Goal: Information Seeking & Learning: Find specific fact

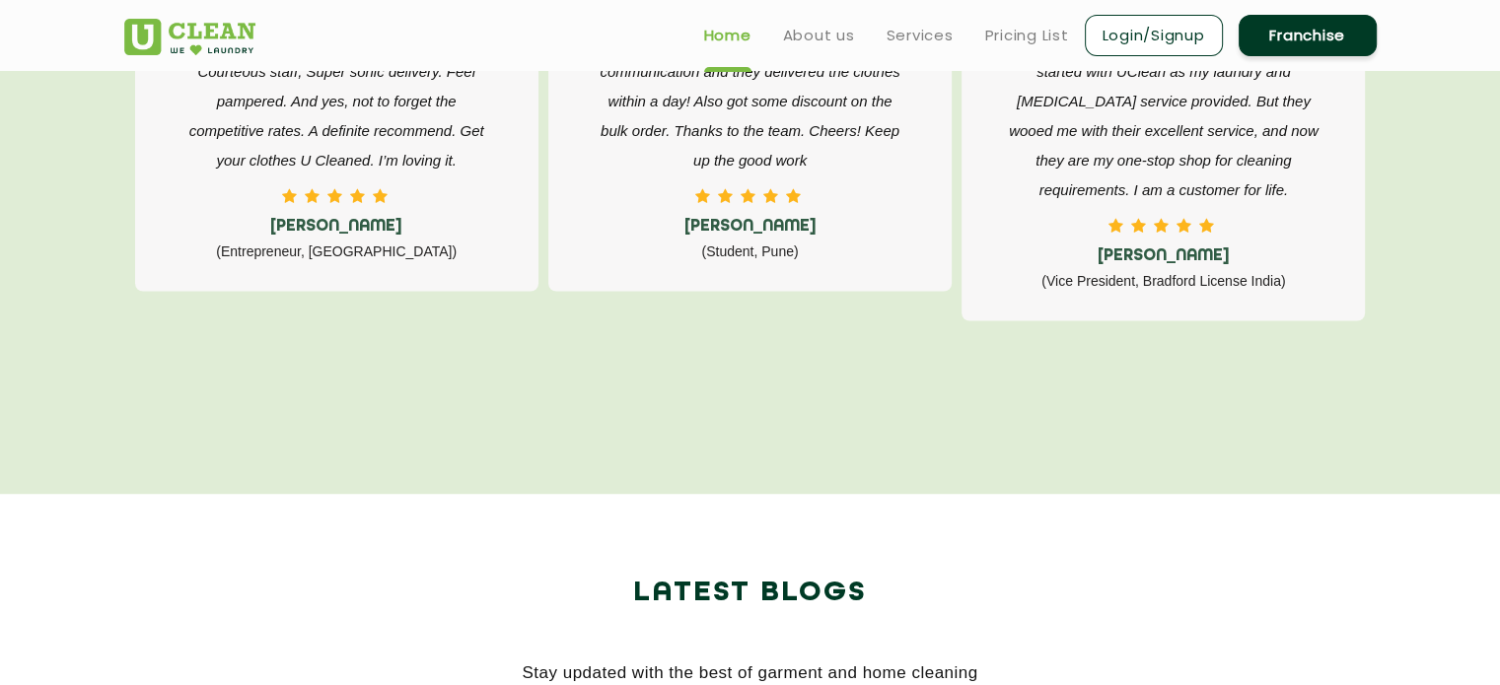
scroll to position [3332, 0]
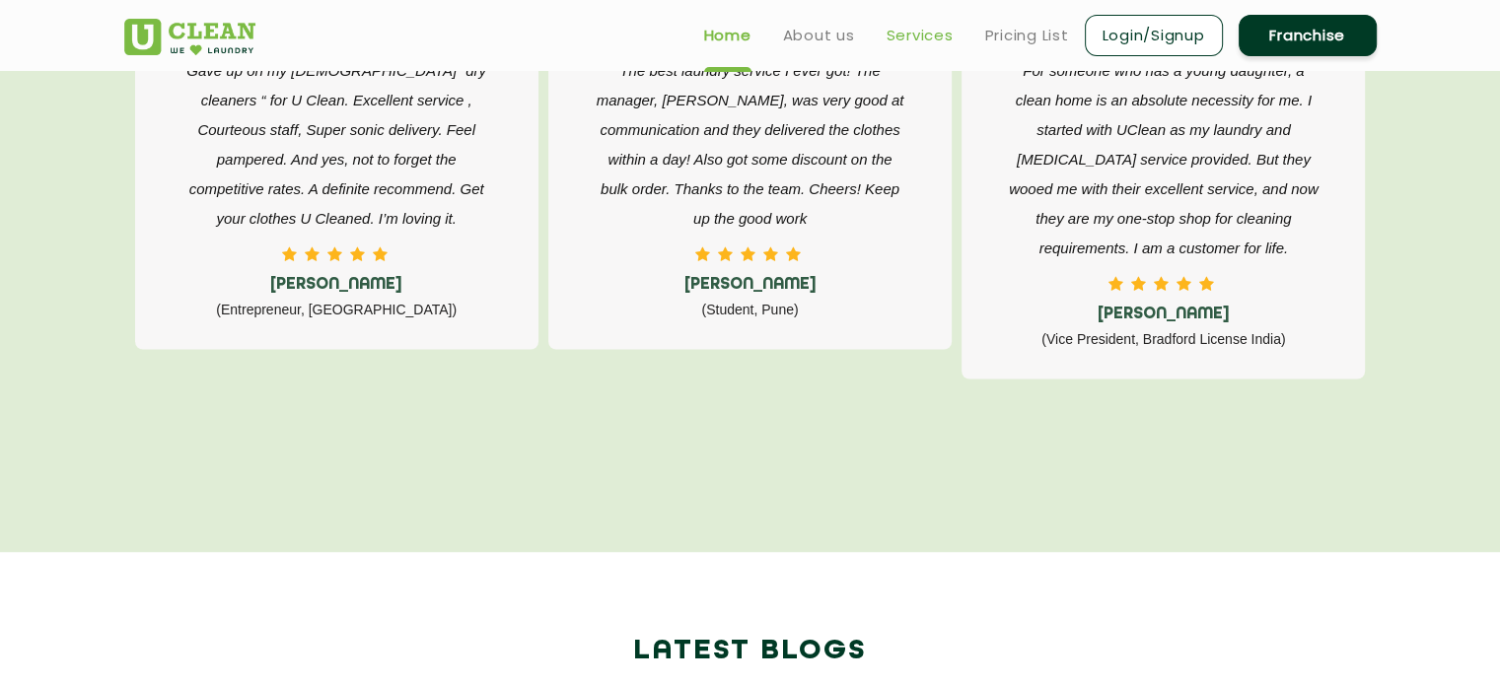
click at [943, 38] on link "Services" at bounding box center [919, 36] width 67 height 24
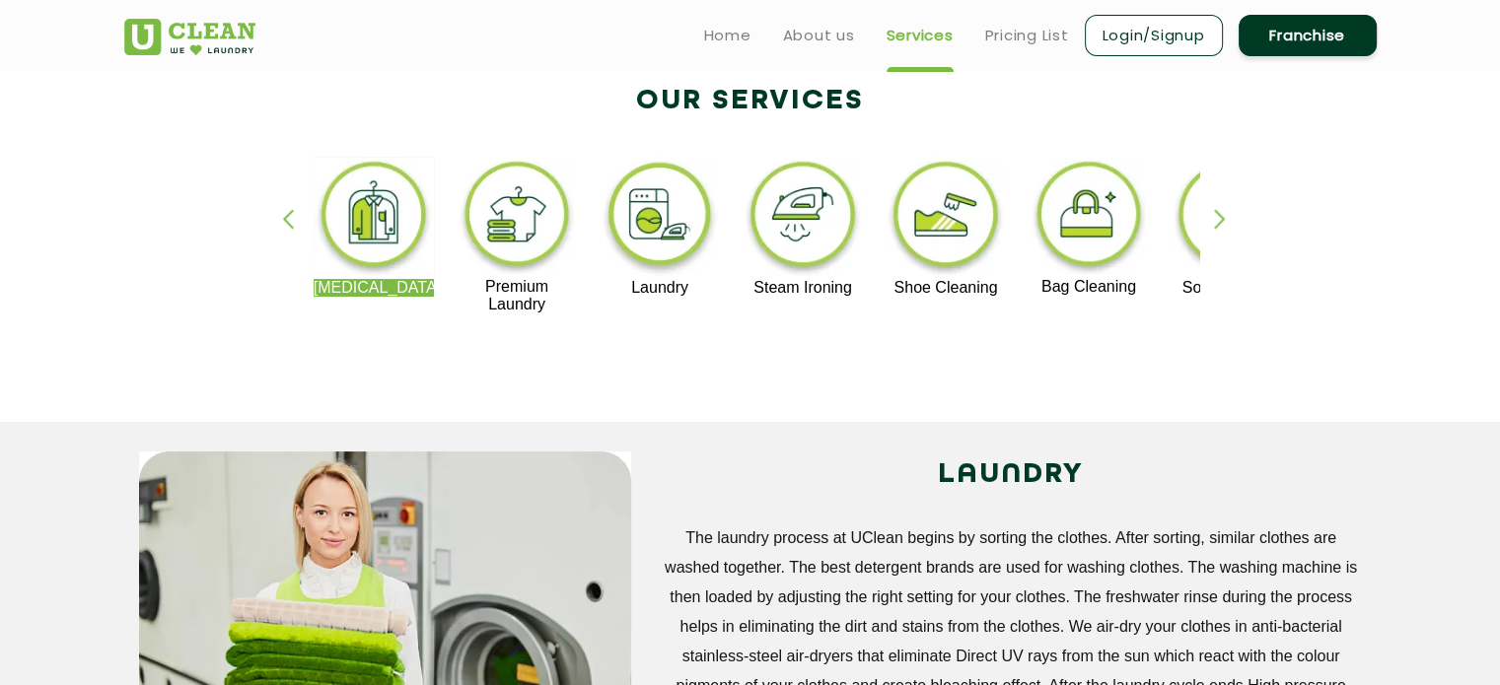
scroll to position [406, 0]
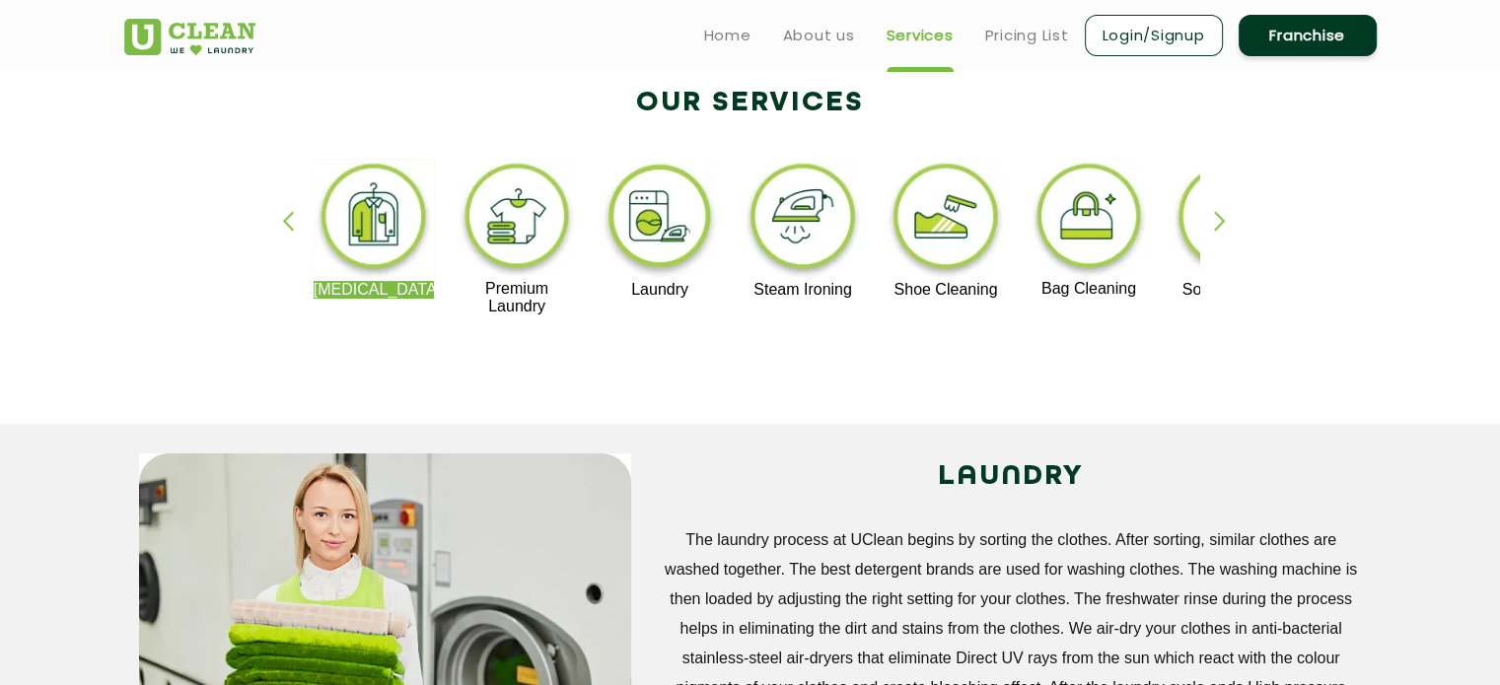
click at [1226, 229] on div "button" at bounding box center [1229, 238] width 30 height 54
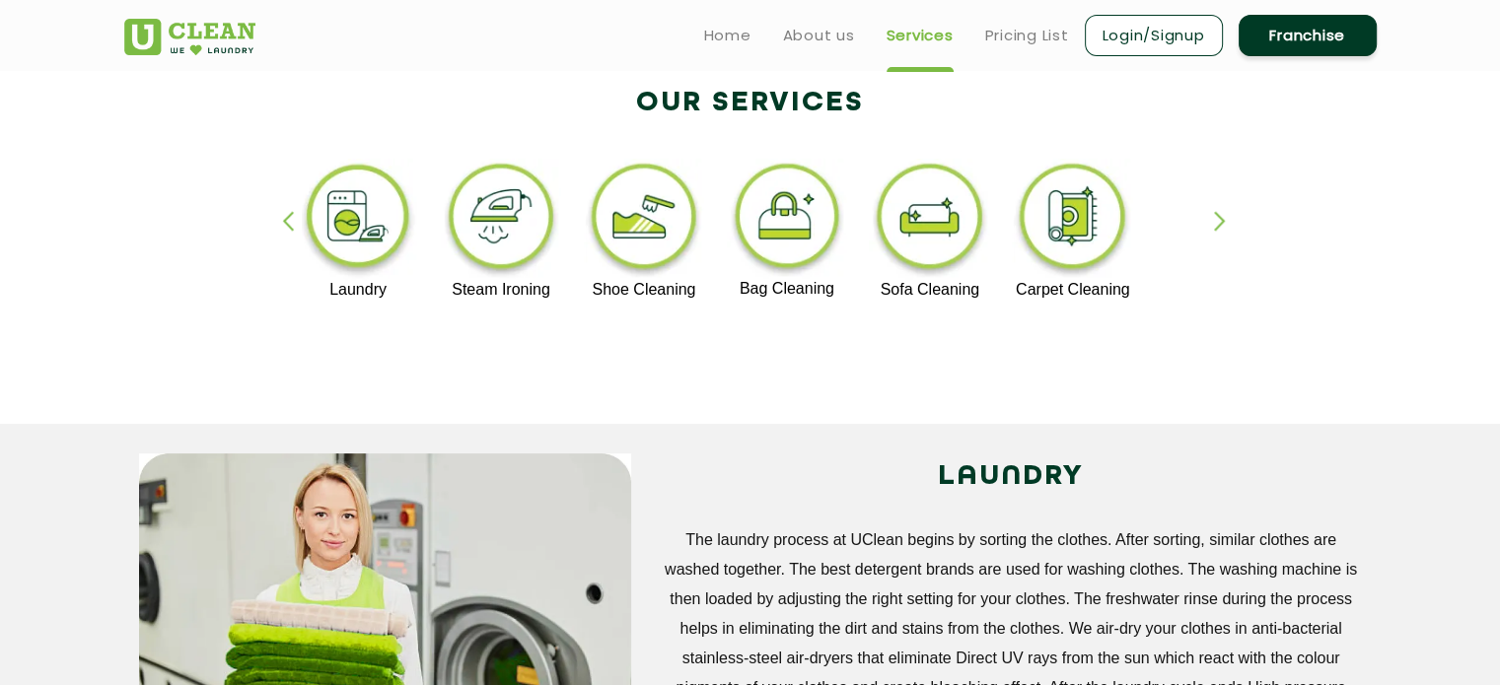
click at [638, 243] on img at bounding box center [644, 220] width 121 height 122
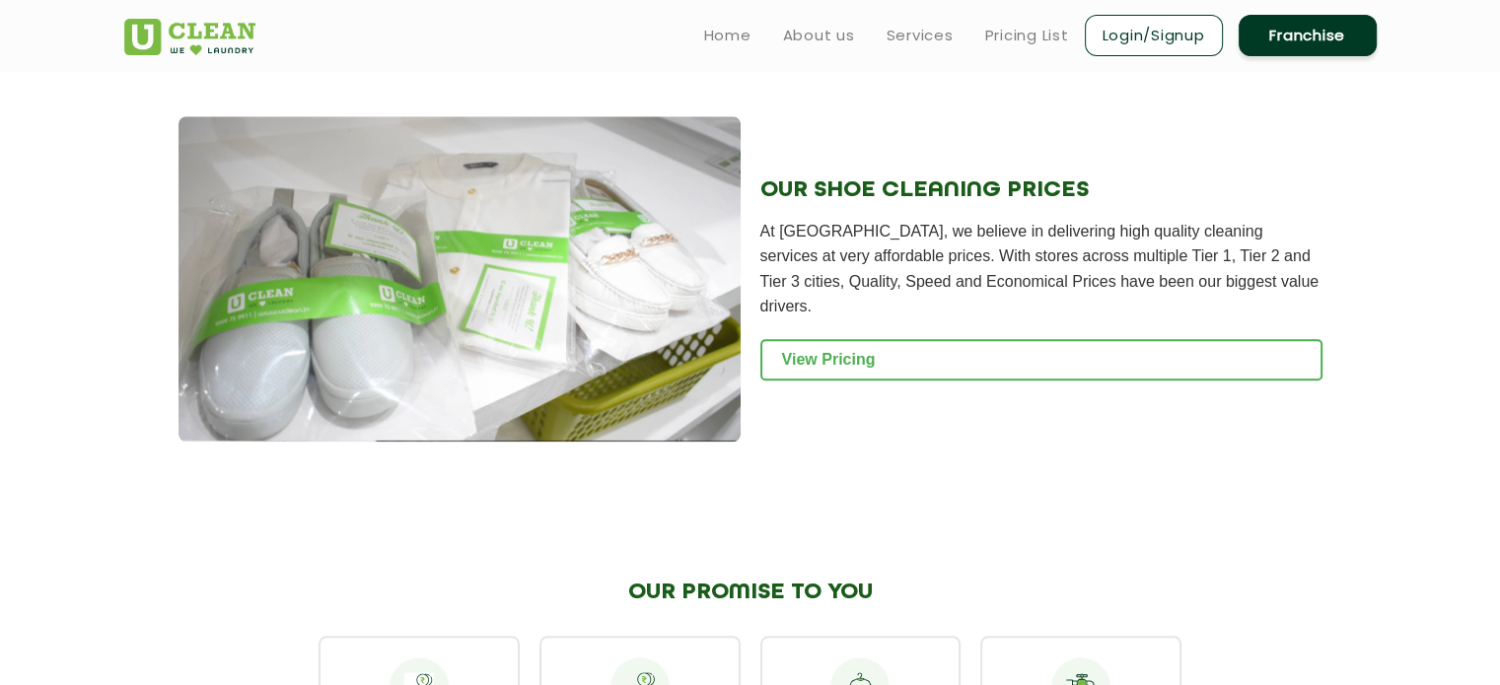
scroll to position [1936, 0]
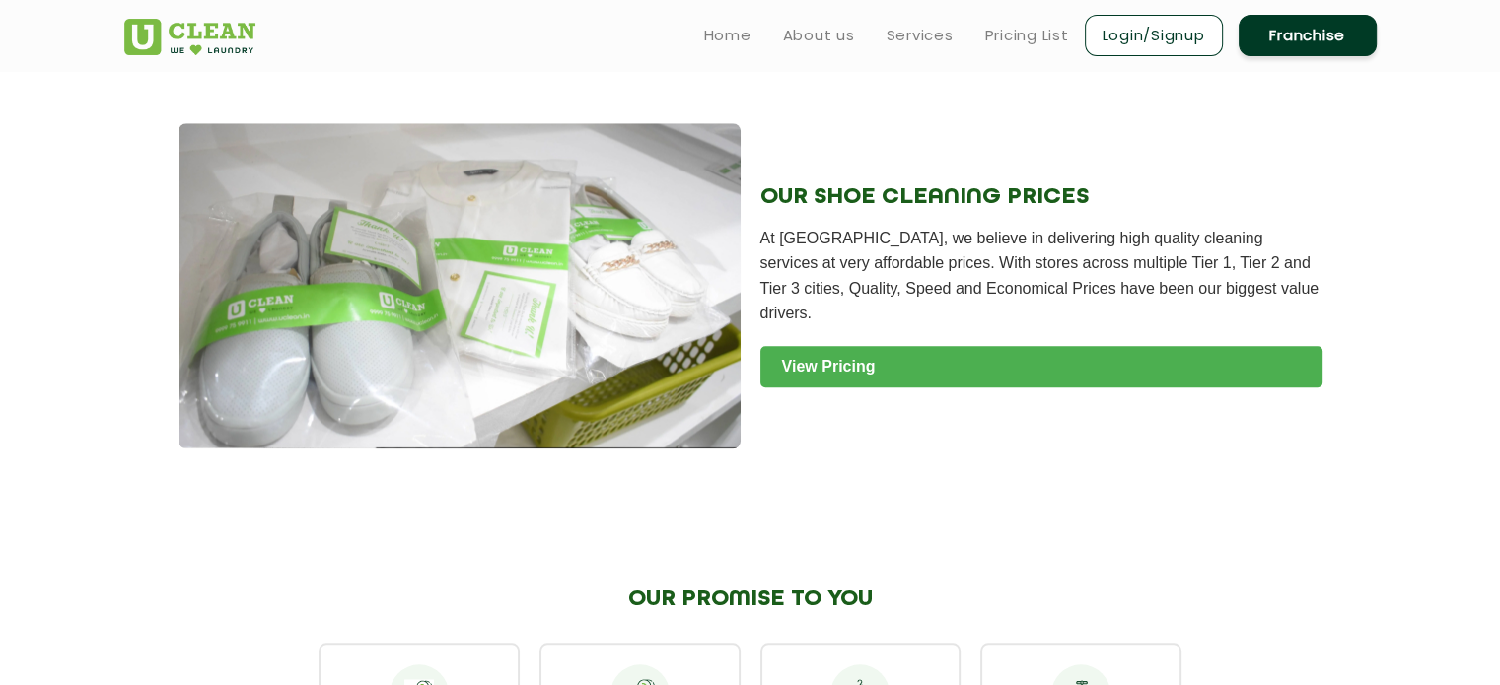
click at [797, 378] on link "View Pricing" at bounding box center [1041, 366] width 562 height 41
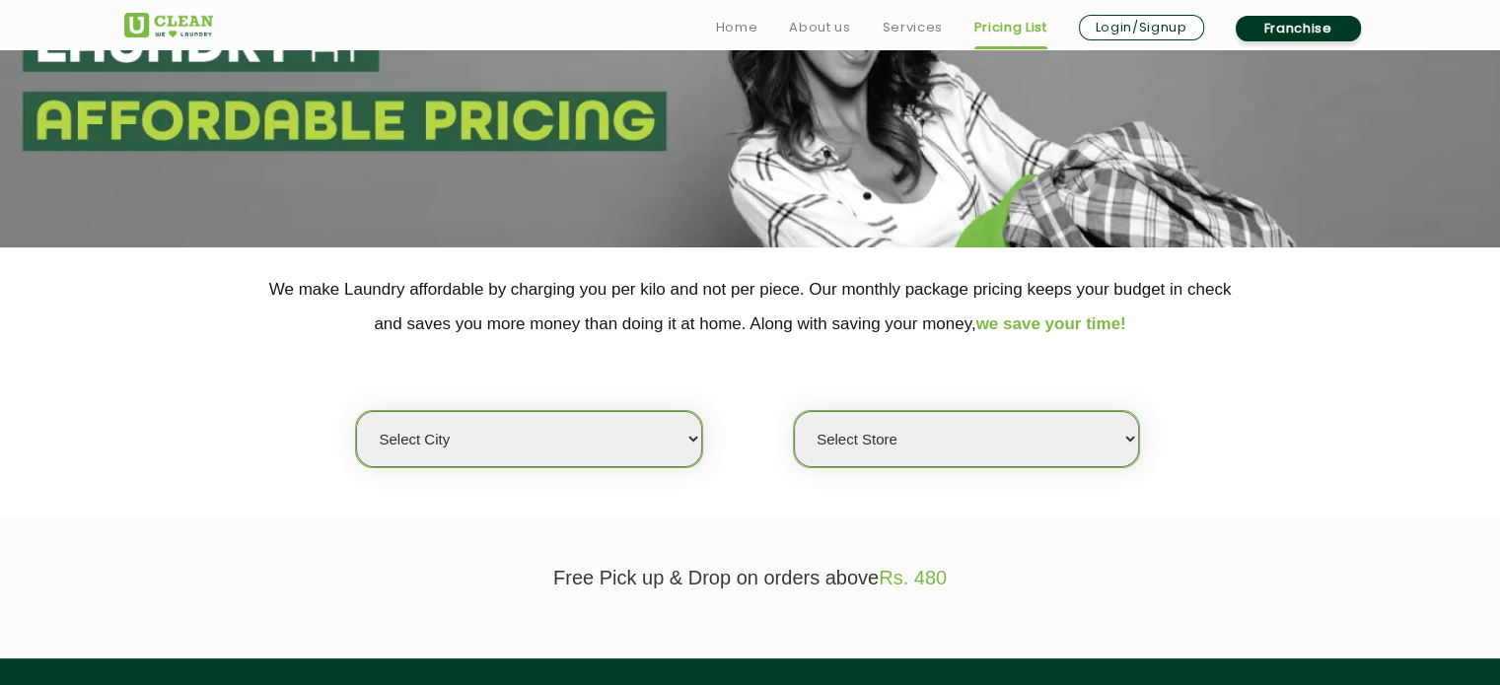
scroll to position [209, 0]
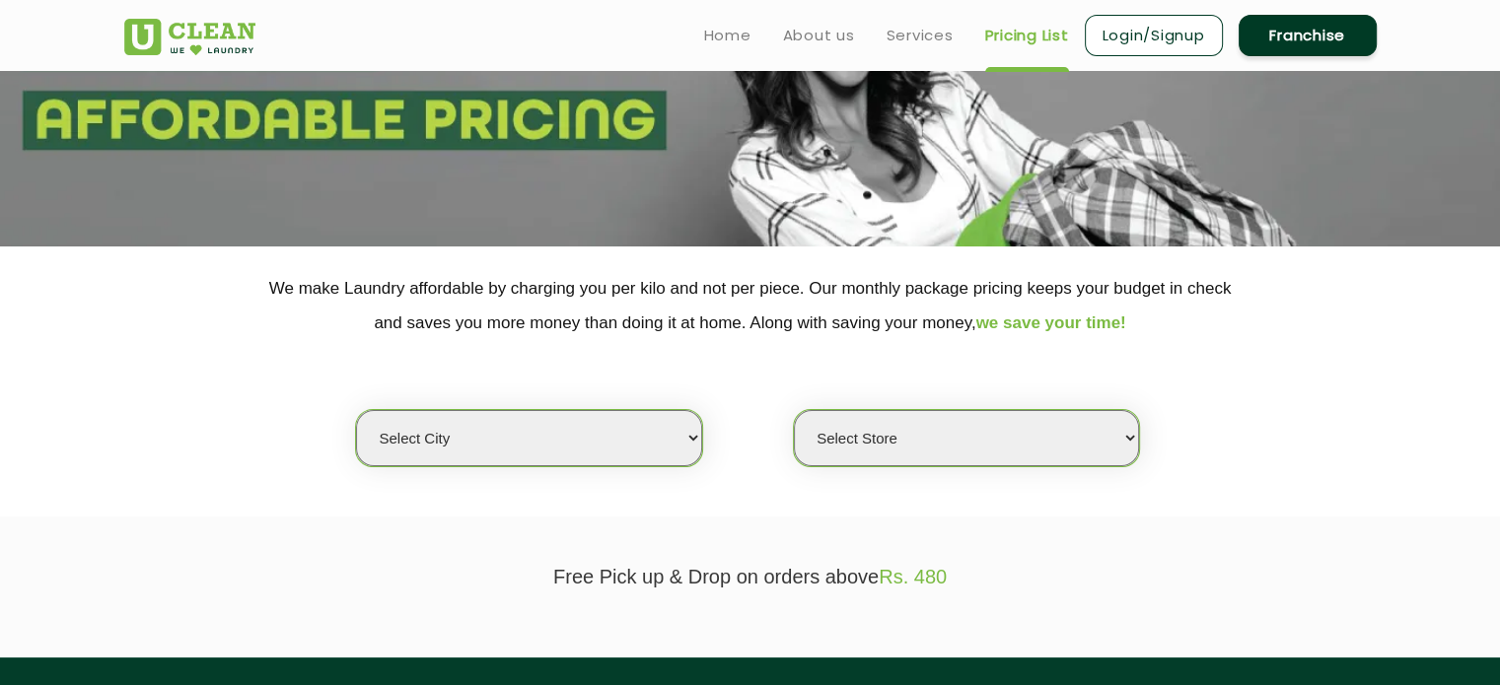
click at [664, 440] on select "Select city [GEOGRAPHIC_DATA] [GEOGRAPHIC_DATA] [GEOGRAPHIC_DATA] [GEOGRAPHIC_D…" at bounding box center [528, 438] width 345 height 56
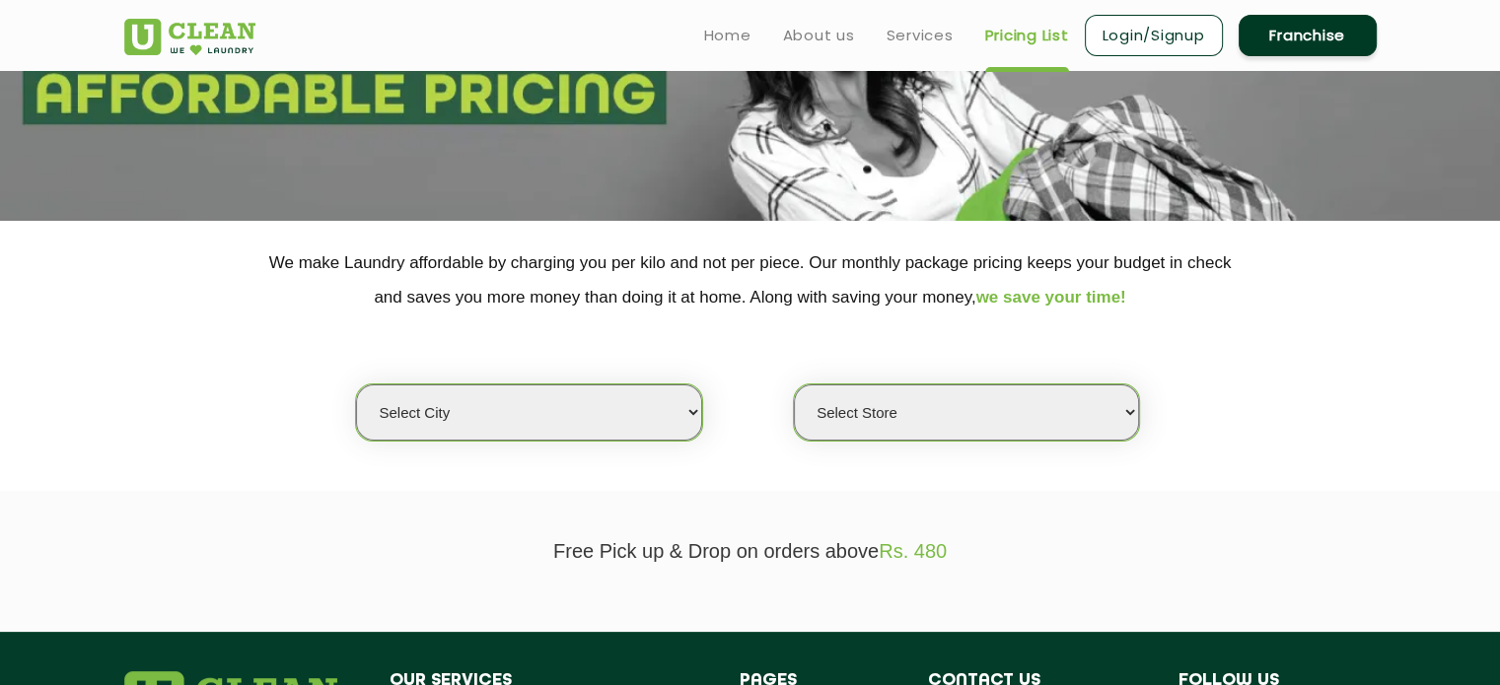
scroll to position [233, 0]
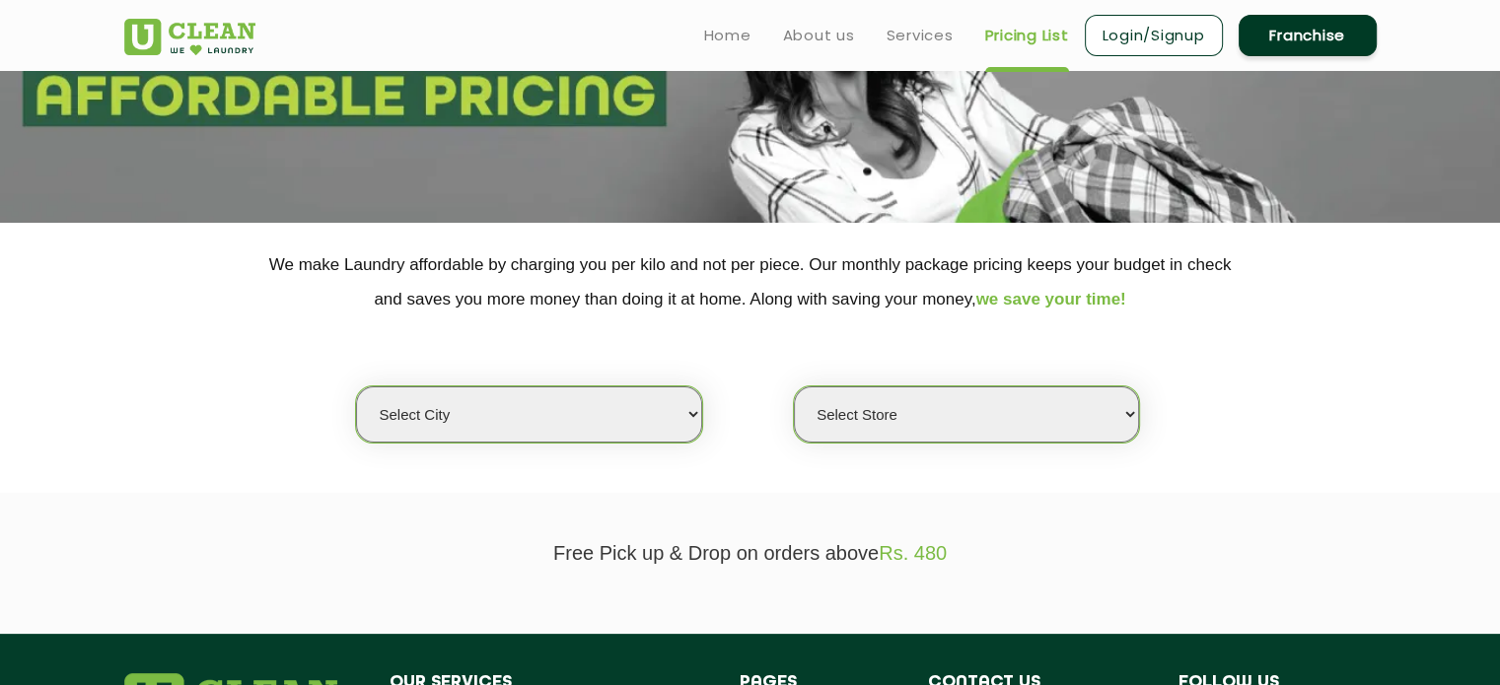
click at [664, 440] on select "Select city [GEOGRAPHIC_DATA] [GEOGRAPHIC_DATA] [GEOGRAPHIC_DATA] [GEOGRAPHIC_D…" at bounding box center [528, 415] width 345 height 56
click at [1017, 429] on select "Select Store" at bounding box center [966, 415] width 345 height 56
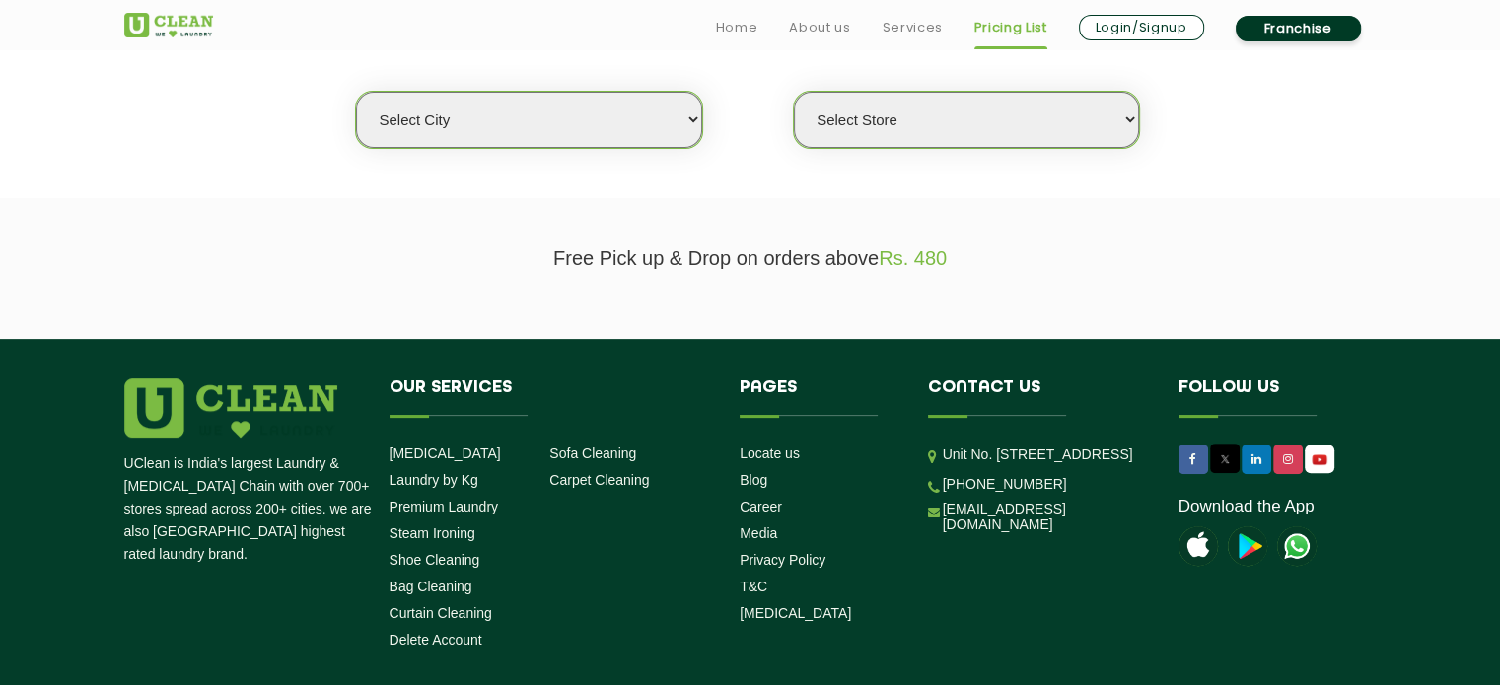
scroll to position [535, 0]
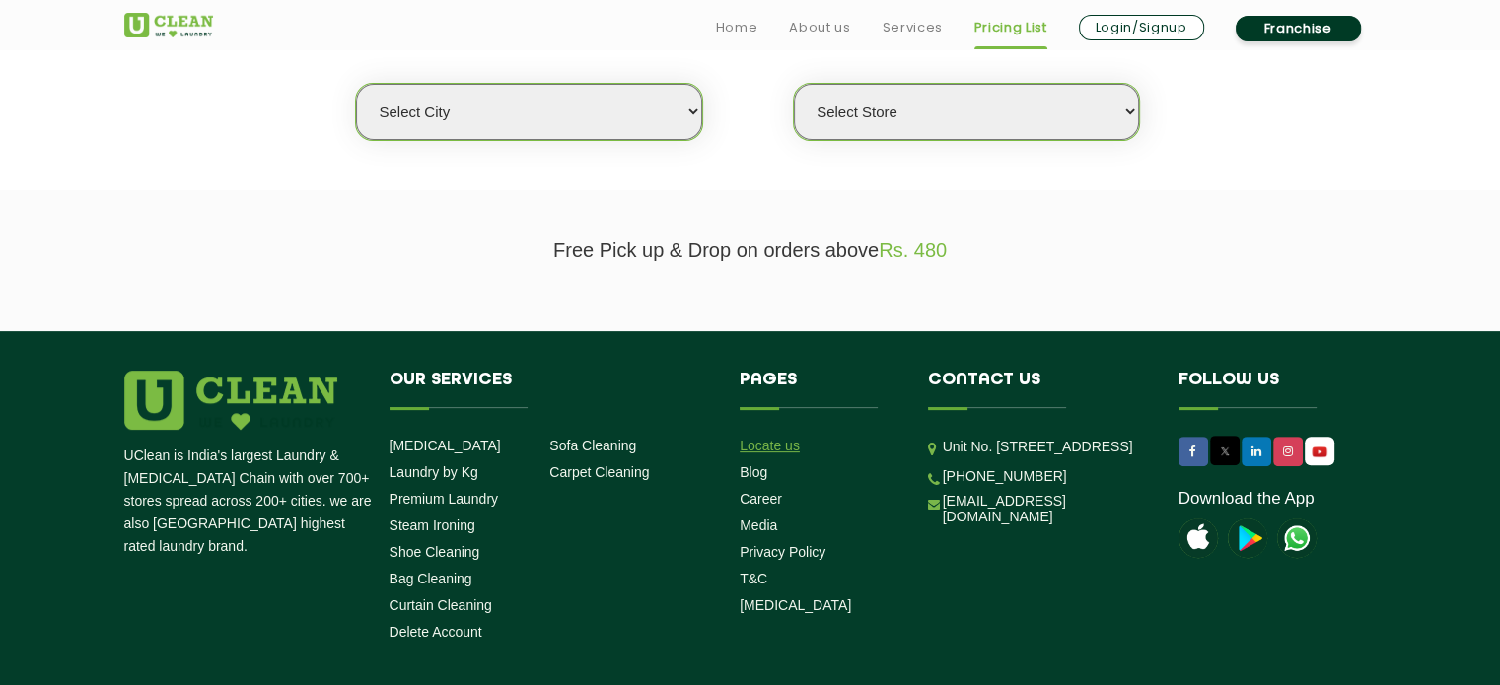
click at [782, 441] on link "Locate us" at bounding box center [770, 446] width 60 height 16
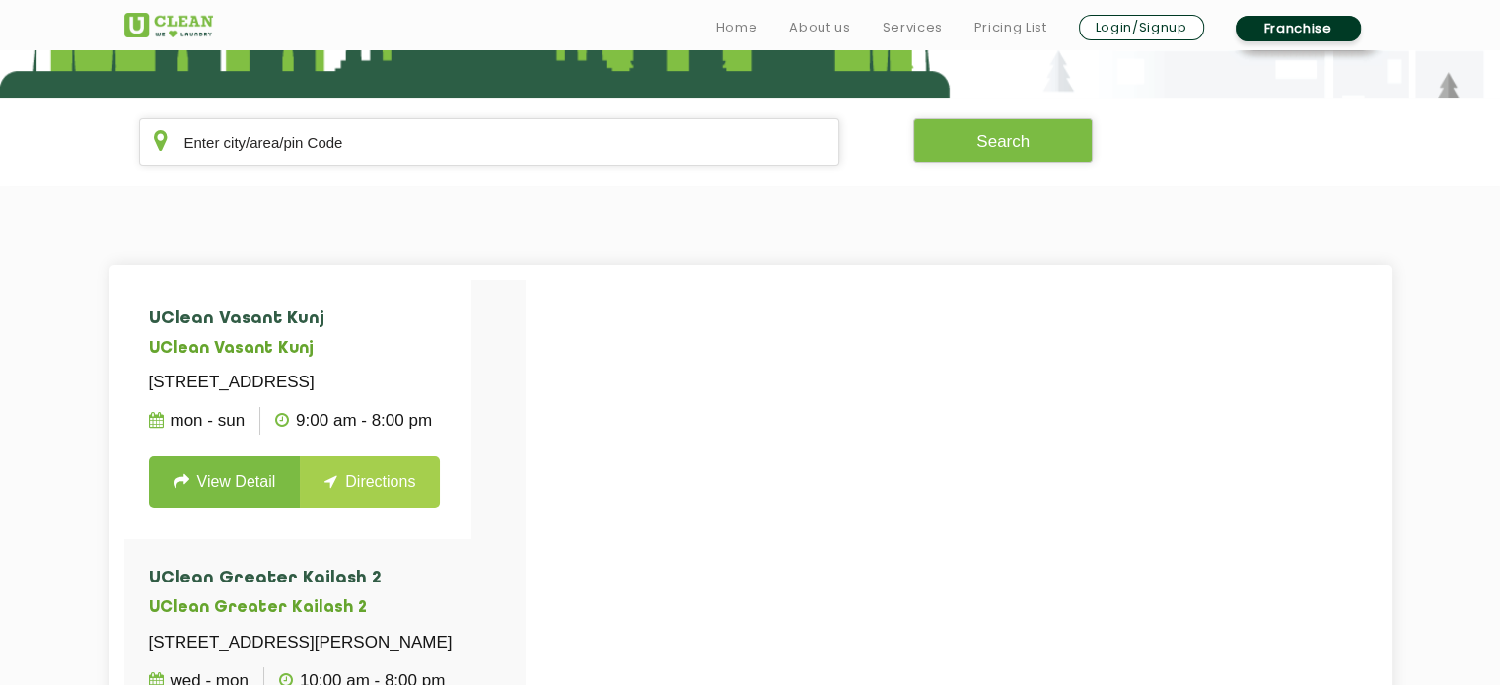
scroll to position [359, 0]
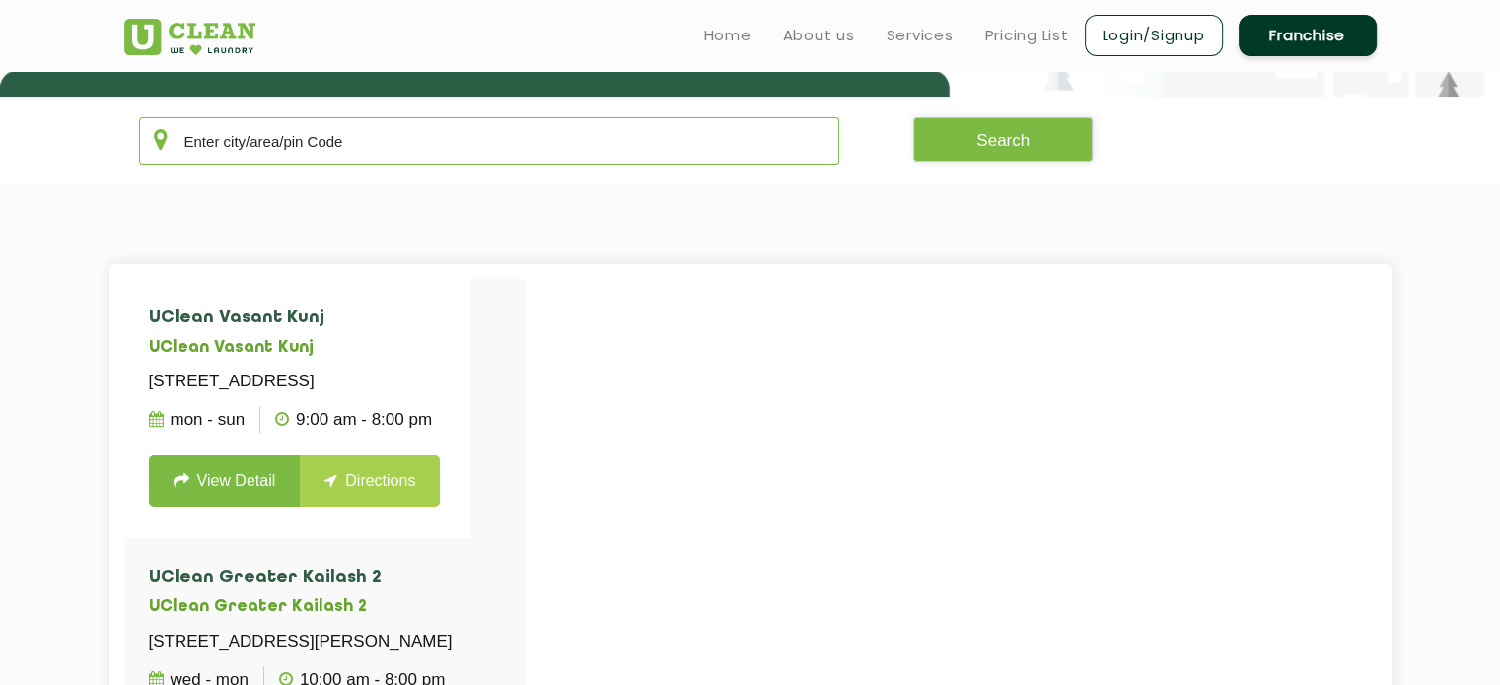
click at [414, 138] on input "text" at bounding box center [489, 140] width 701 height 47
type input "b"
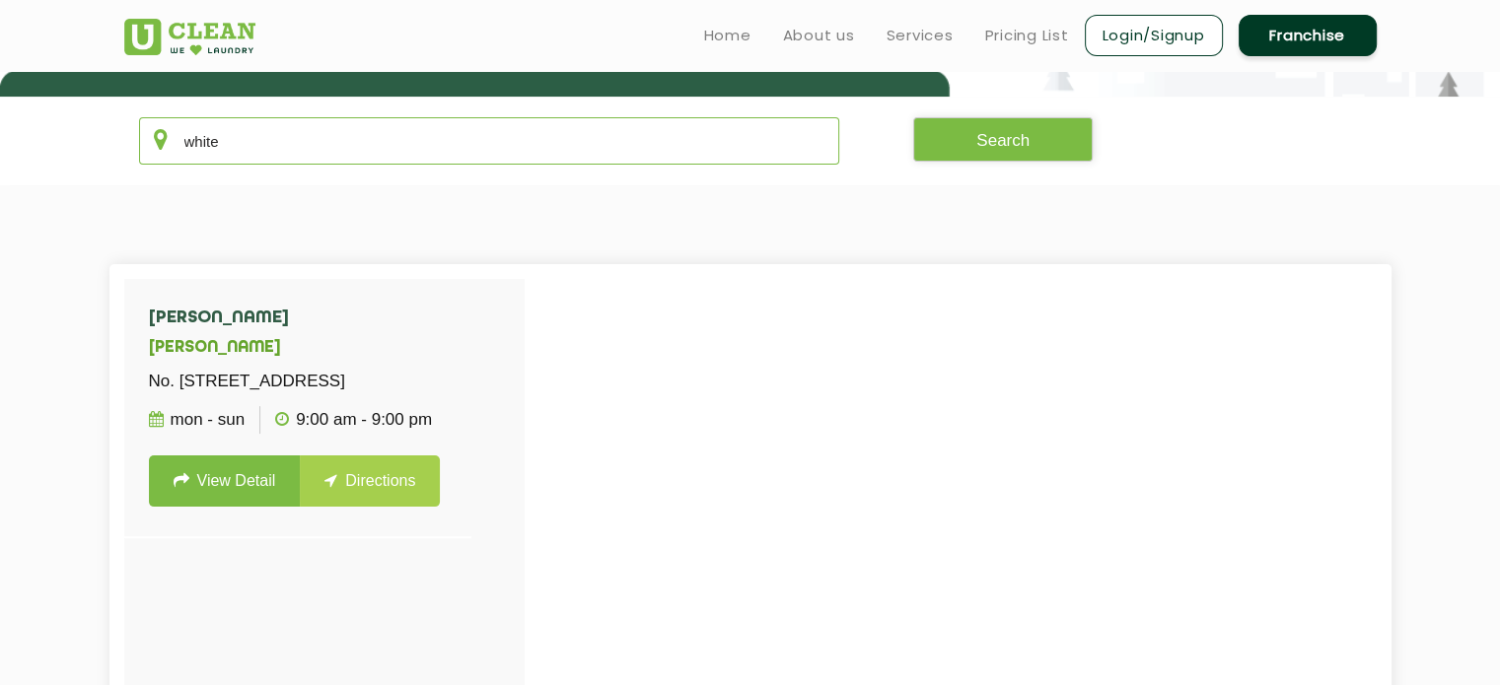
type input "white"
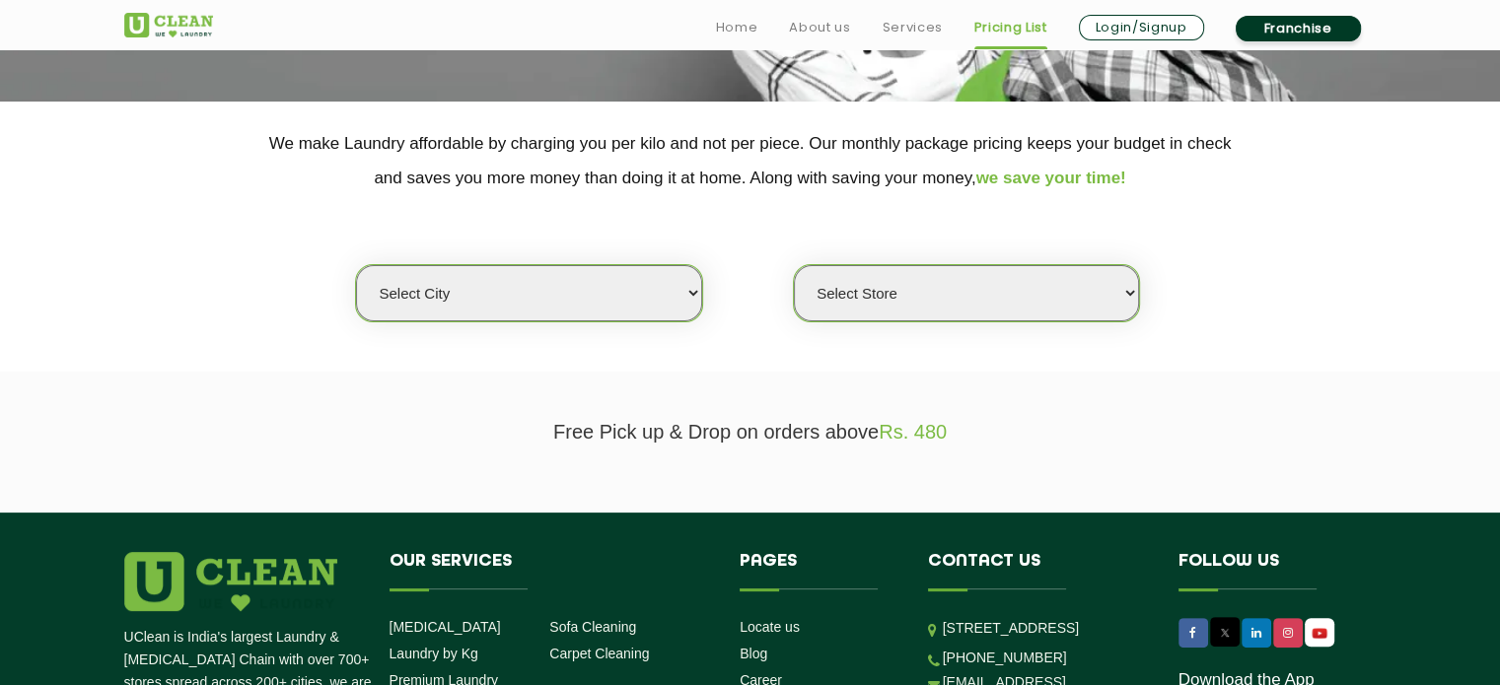
scroll to position [358, 0]
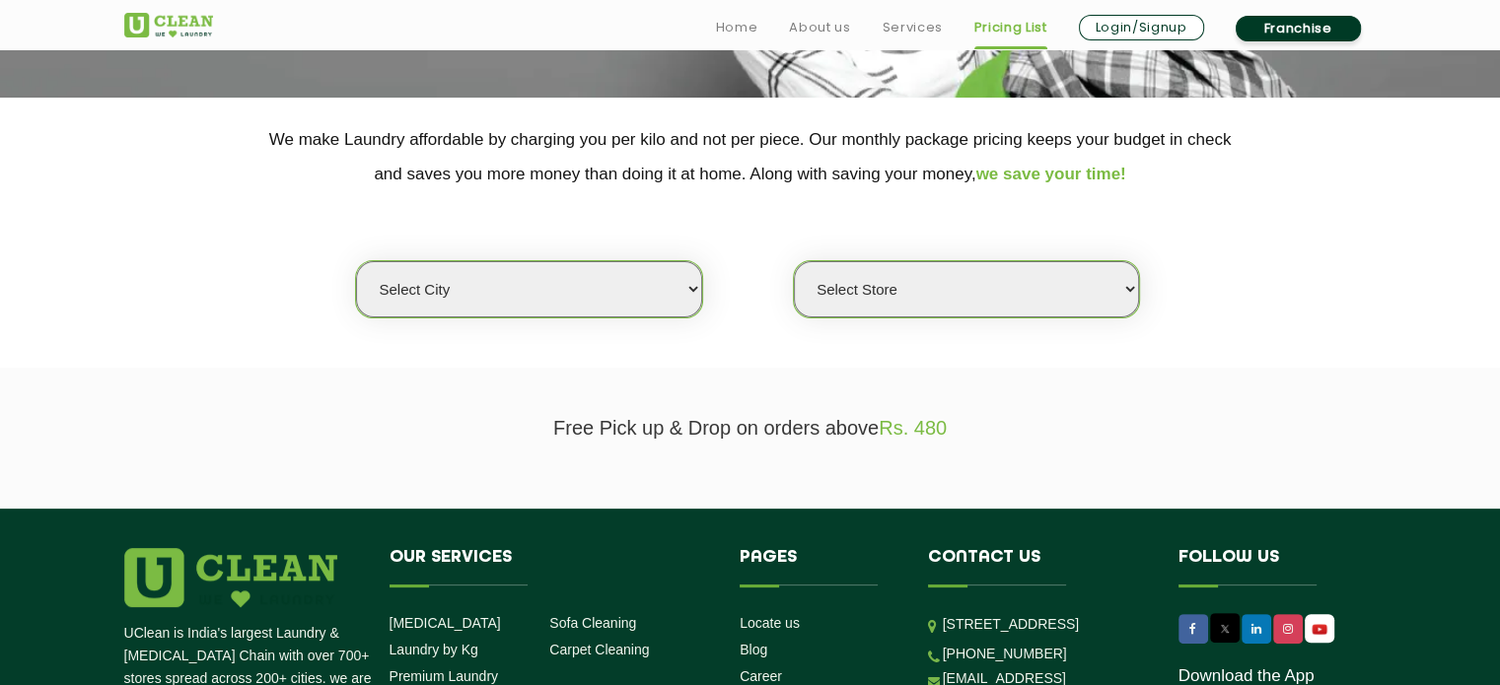
click at [650, 293] on select "Select city [GEOGRAPHIC_DATA] [GEOGRAPHIC_DATA] [GEOGRAPHIC_DATA] [GEOGRAPHIC_D…" at bounding box center [528, 289] width 345 height 56
click at [616, 295] on select "Select city Aalo Abu Dhabi Agartala Agra Ahmedabad Akola Aligarh Alwar - UClean…" at bounding box center [528, 289] width 345 height 56
select select "6"
click at [356, 261] on select "Select city Aalo Abu Dhabi Agartala Agra Ahmedabad Akola Aligarh Alwar - UClean…" at bounding box center [528, 289] width 345 height 56
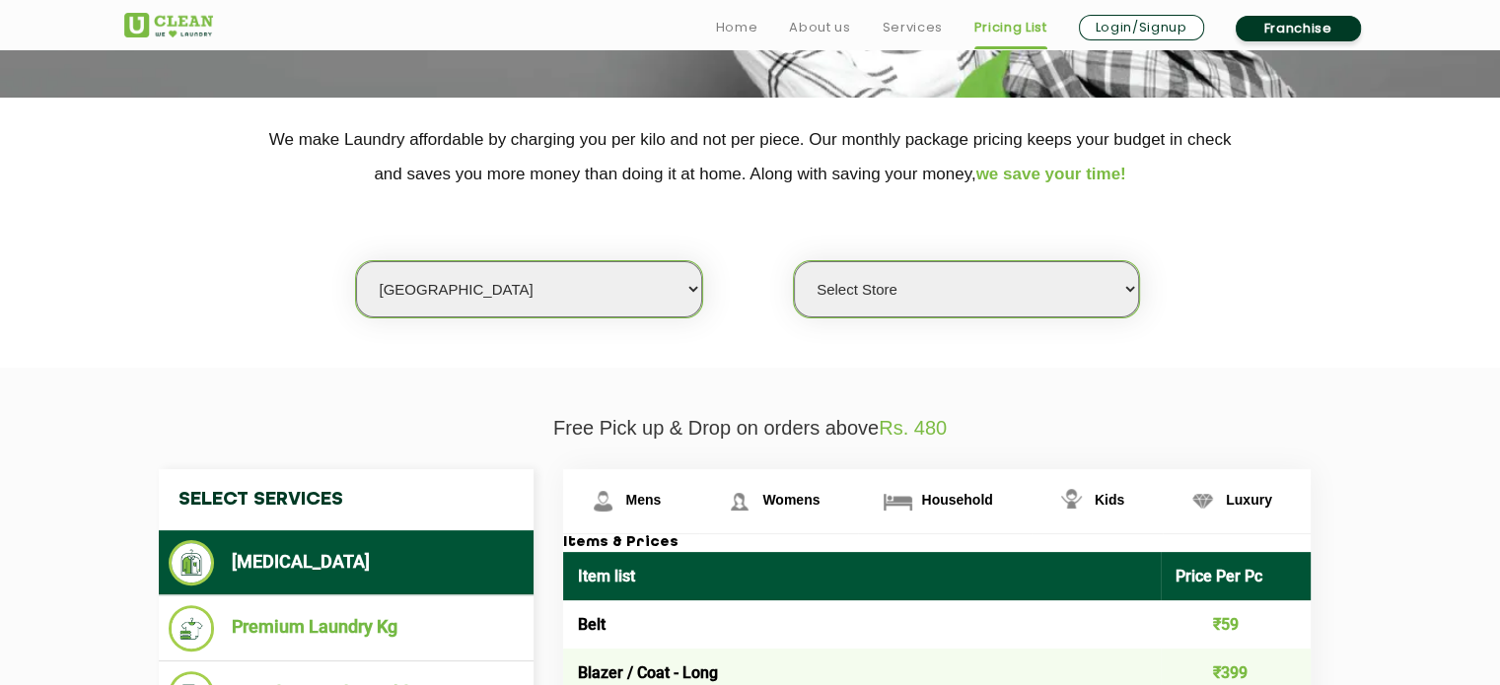
click at [1096, 297] on select "Select Store UClean Bhartiya city UClean Hunasamaranahalli UClean KR Puram Beng…" at bounding box center [966, 289] width 345 height 56
select select "413"
click at [794, 261] on select "Select Store UClean Bhartiya city UClean Hunasamaranahalli UClean KR Puram Beng…" at bounding box center [966, 289] width 345 height 56
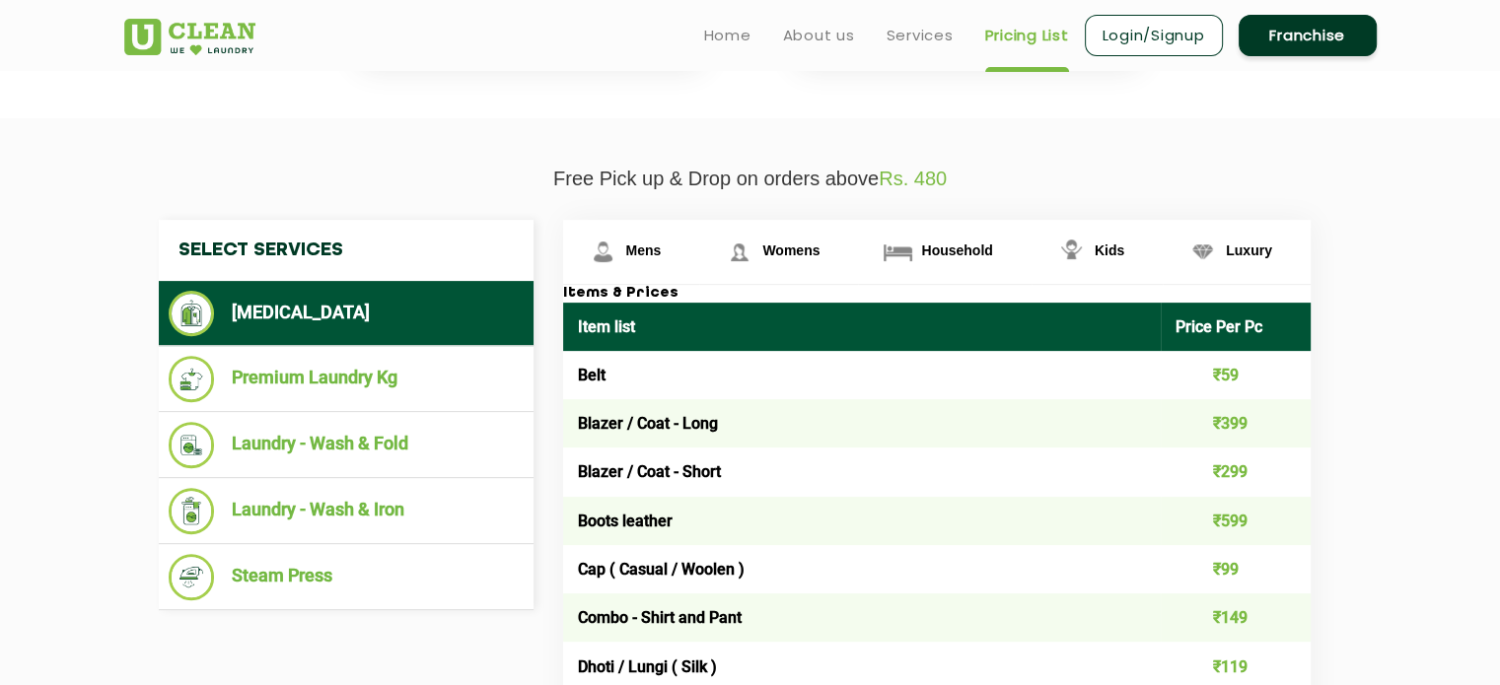
scroll to position [607, 0]
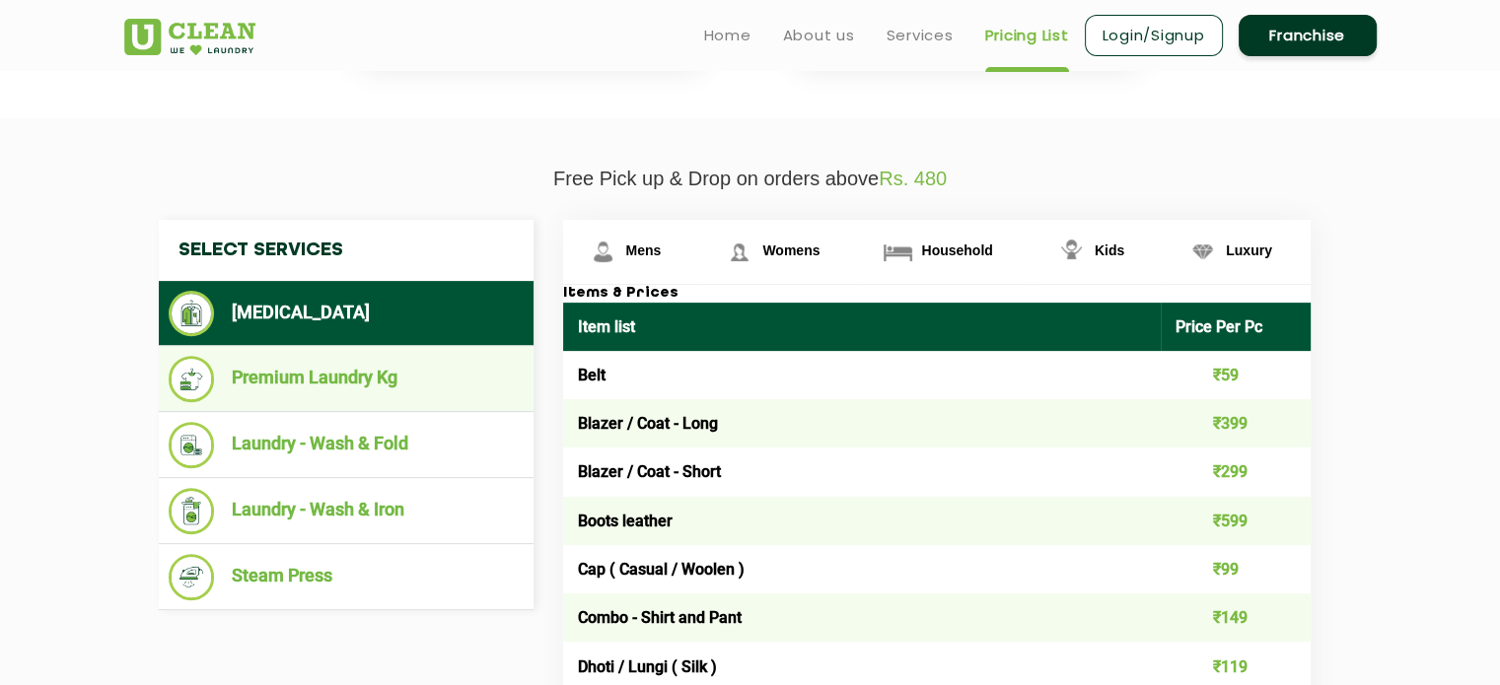
click at [498, 362] on li "Premium Laundry Kg" at bounding box center [346, 379] width 355 height 46
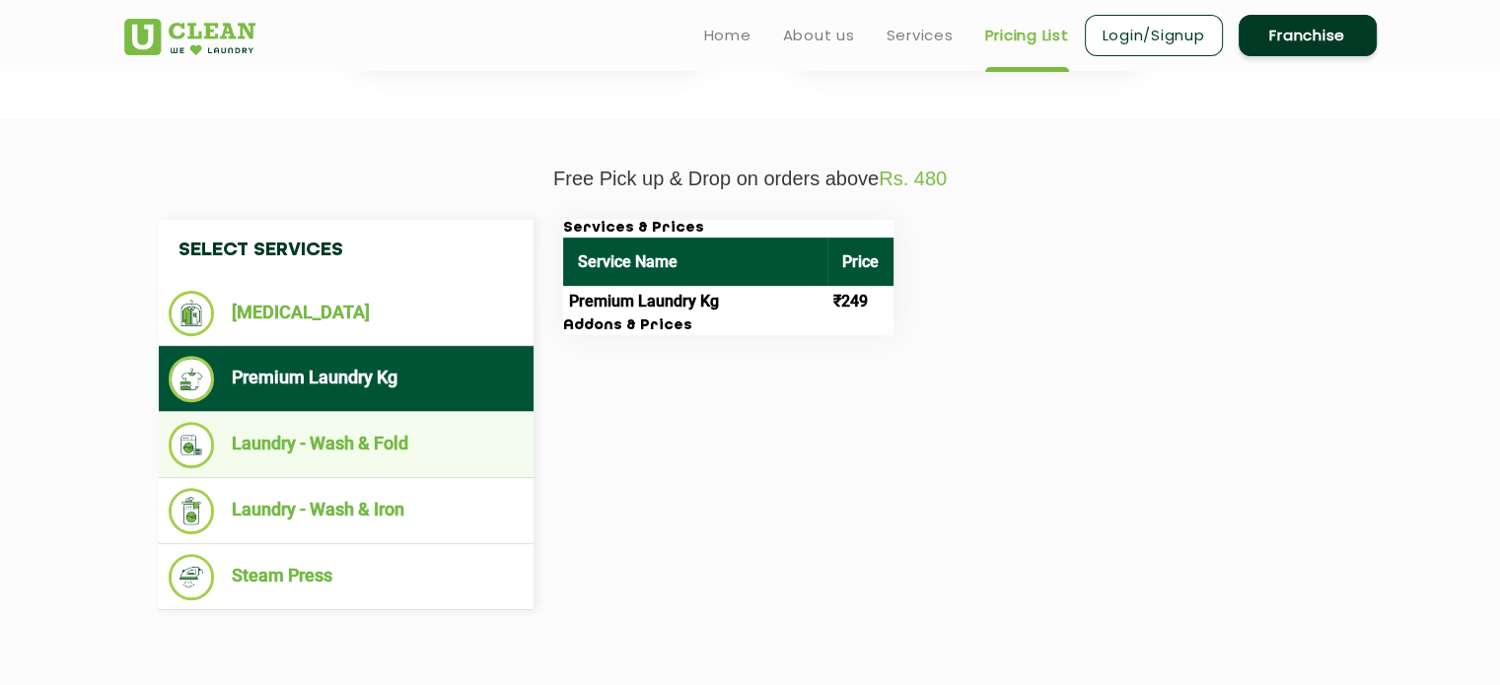
click at [497, 424] on li "Laundry - Wash & Fold" at bounding box center [346, 445] width 355 height 46
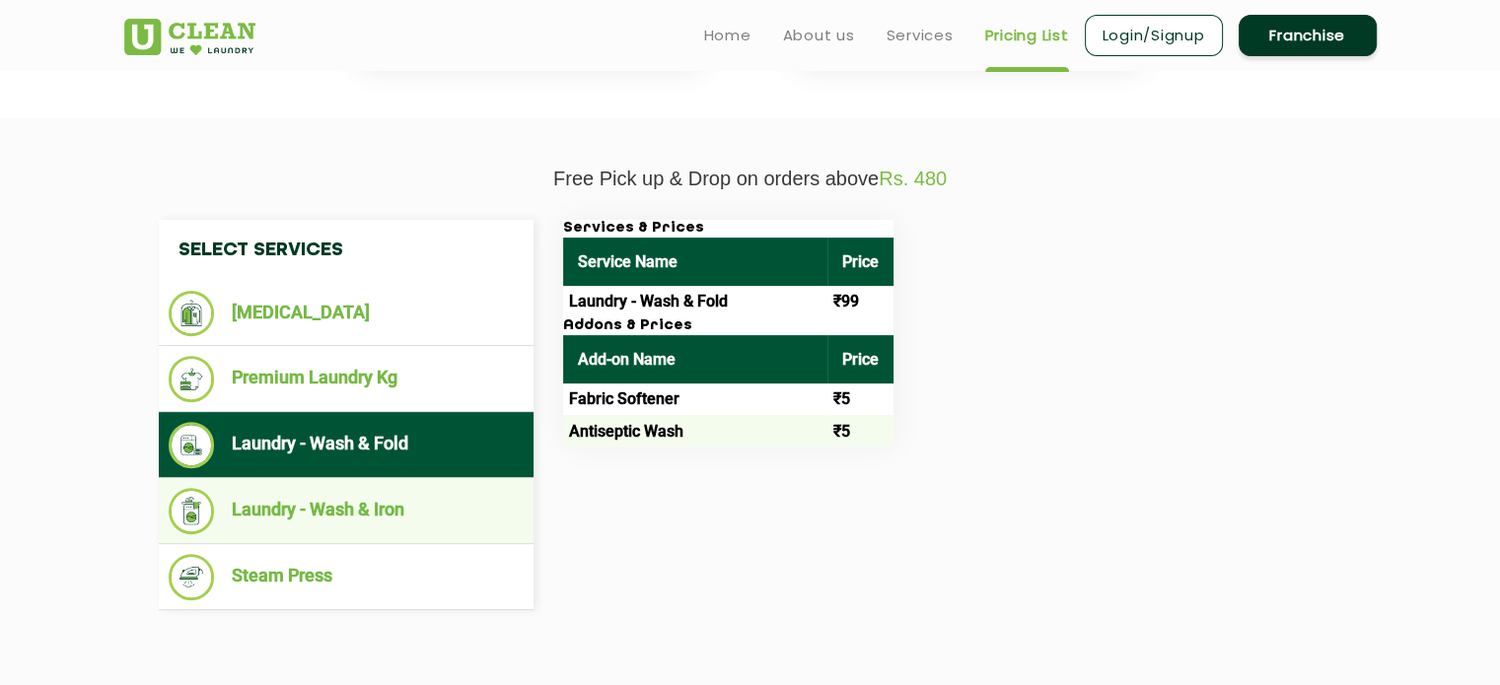
click at [492, 488] on li "Laundry - Wash & Iron" at bounding box center [346, 511] width 355 height 46
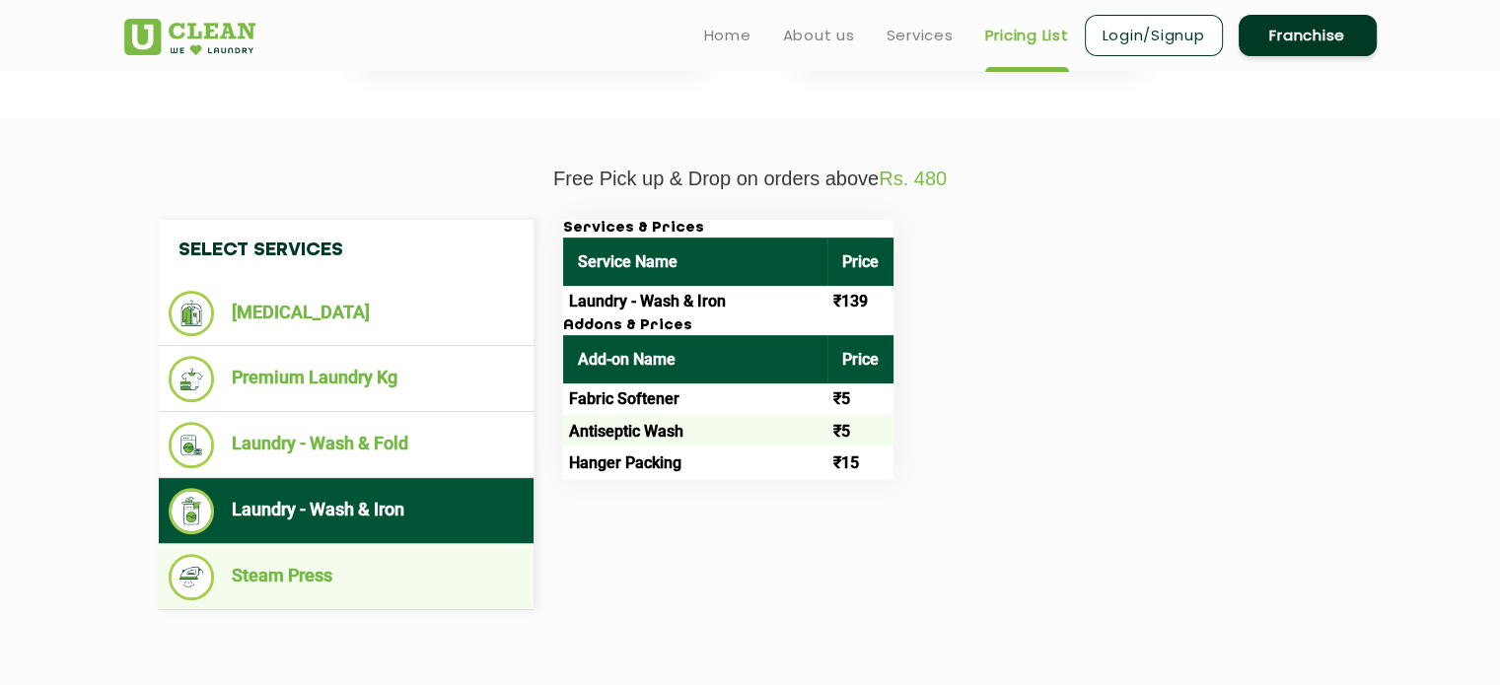
click at [491, 550] on ul "Steam Press" at bounding box center [346, 577] width 375 height 66
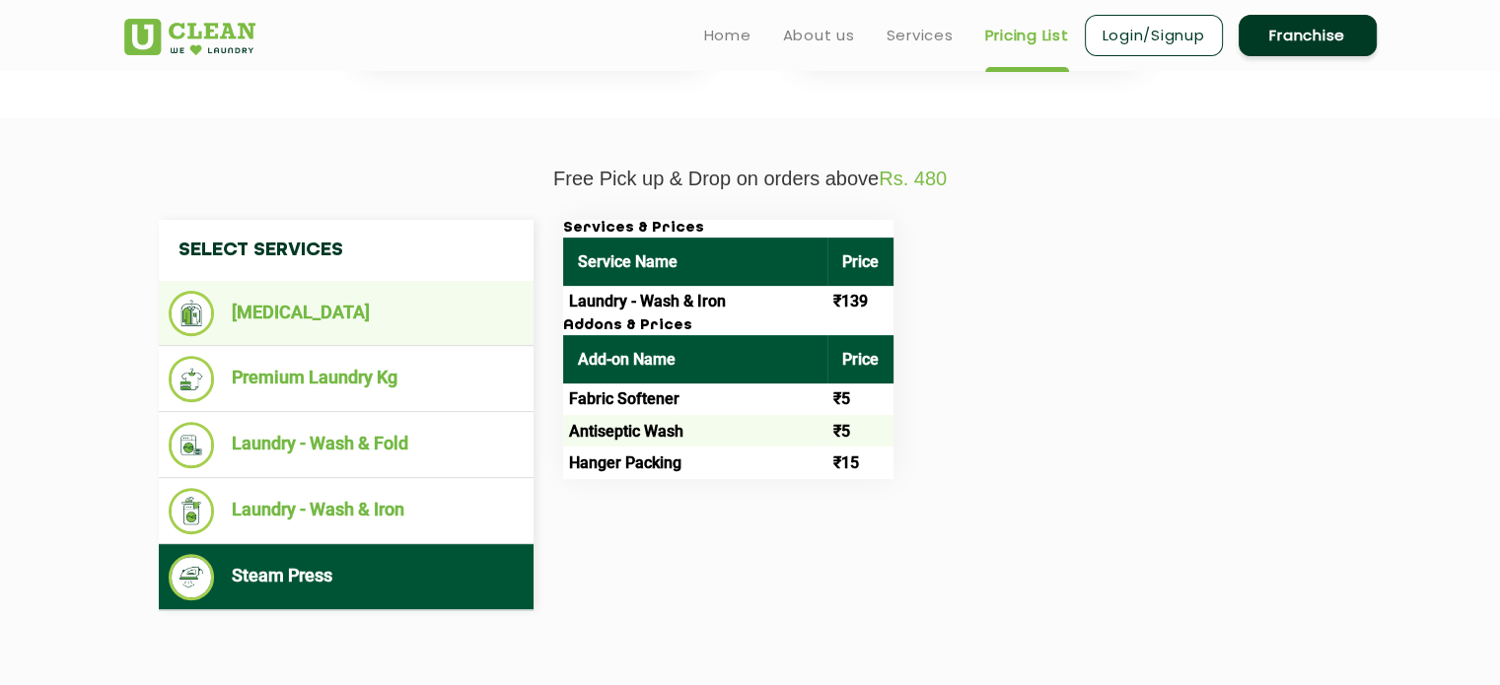
click at [530, 328] on ul "[MEDICAL_DATA]" at bounding box center [346, 313] width 375 height 65
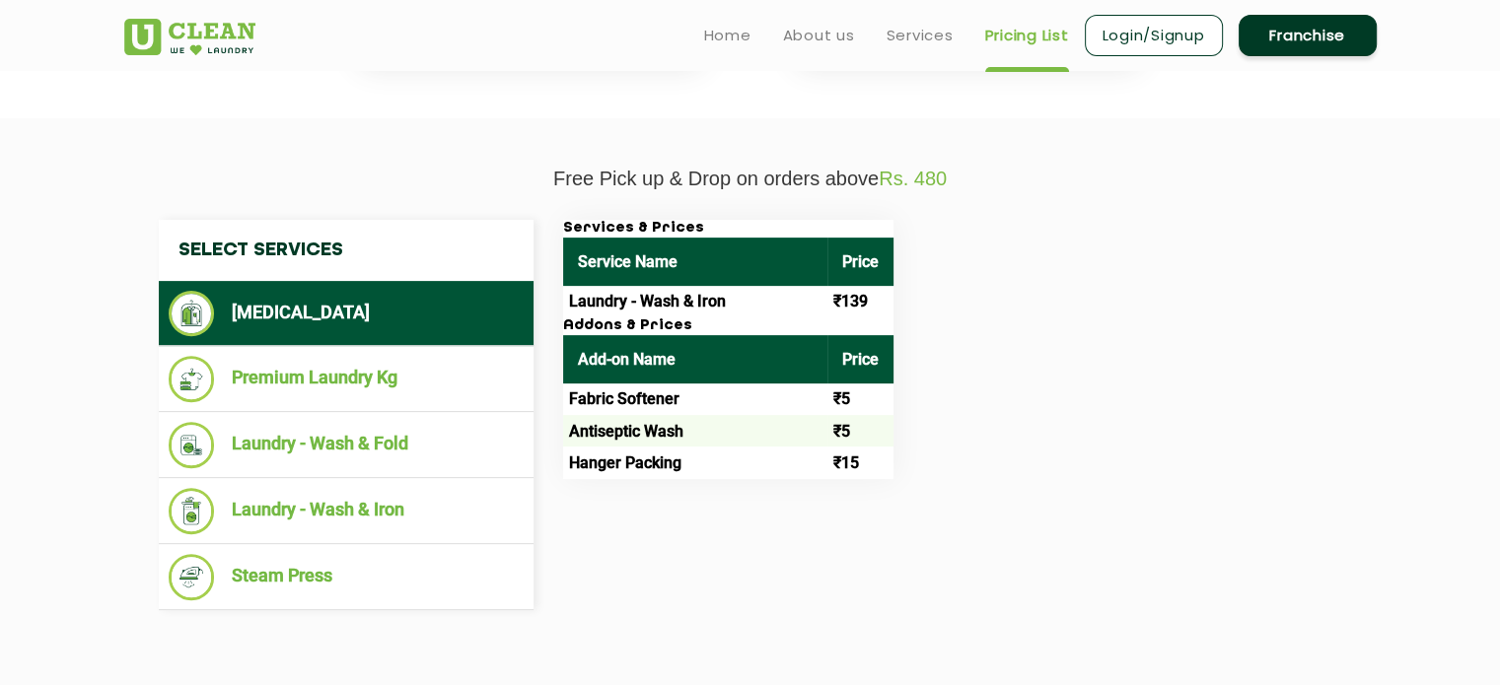
click at [448, 299] on li "[MEDICAL_DATA]" at bounding box center [346, 313] width 355 height 45
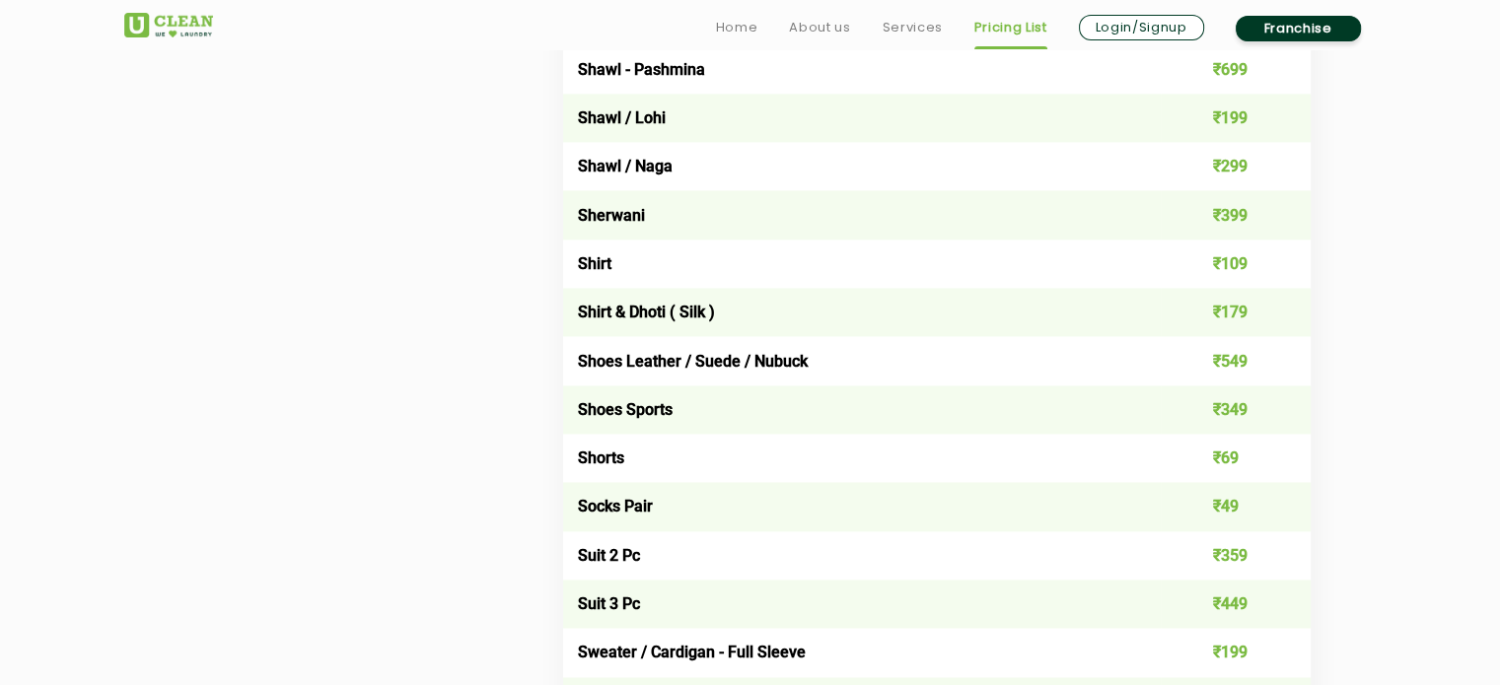
scroll to position [2765, 0]
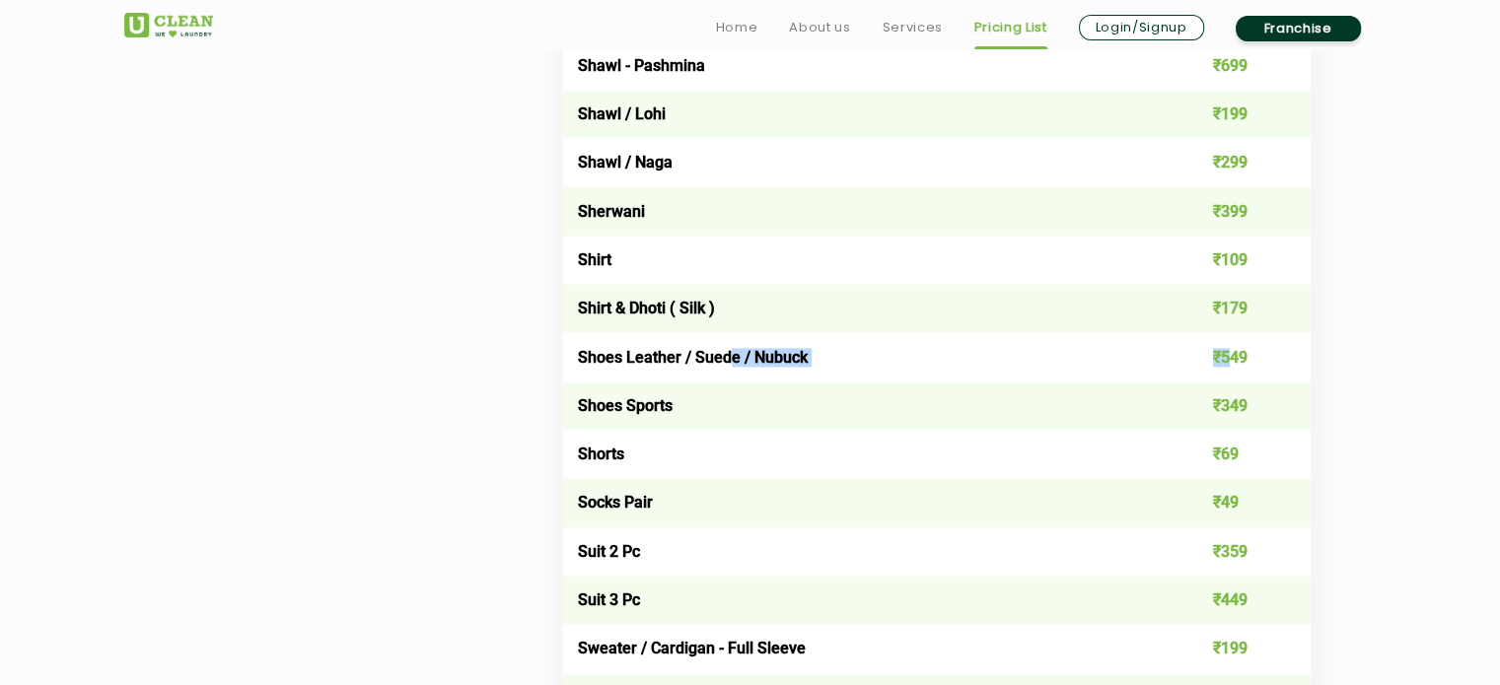
drag, startPoint x: 1237, startPoint y: 384, endPoint x: 725, endPoint y: 392, distance: 512.8
click at [725, 381] on tr "Shoes Leather / Suede / Nubuck ₹549" at bounding box center [936, 356] width 747 height 48
click at [725, 381] on td "Shoes Leather / Suede / Nubuck" at bounding box center [862, 356] width 599 height 48
click at [588, 381] on td "Shoes Leather / Suede / Nubuck" at bounding box center [862, 356] width 599 height 48
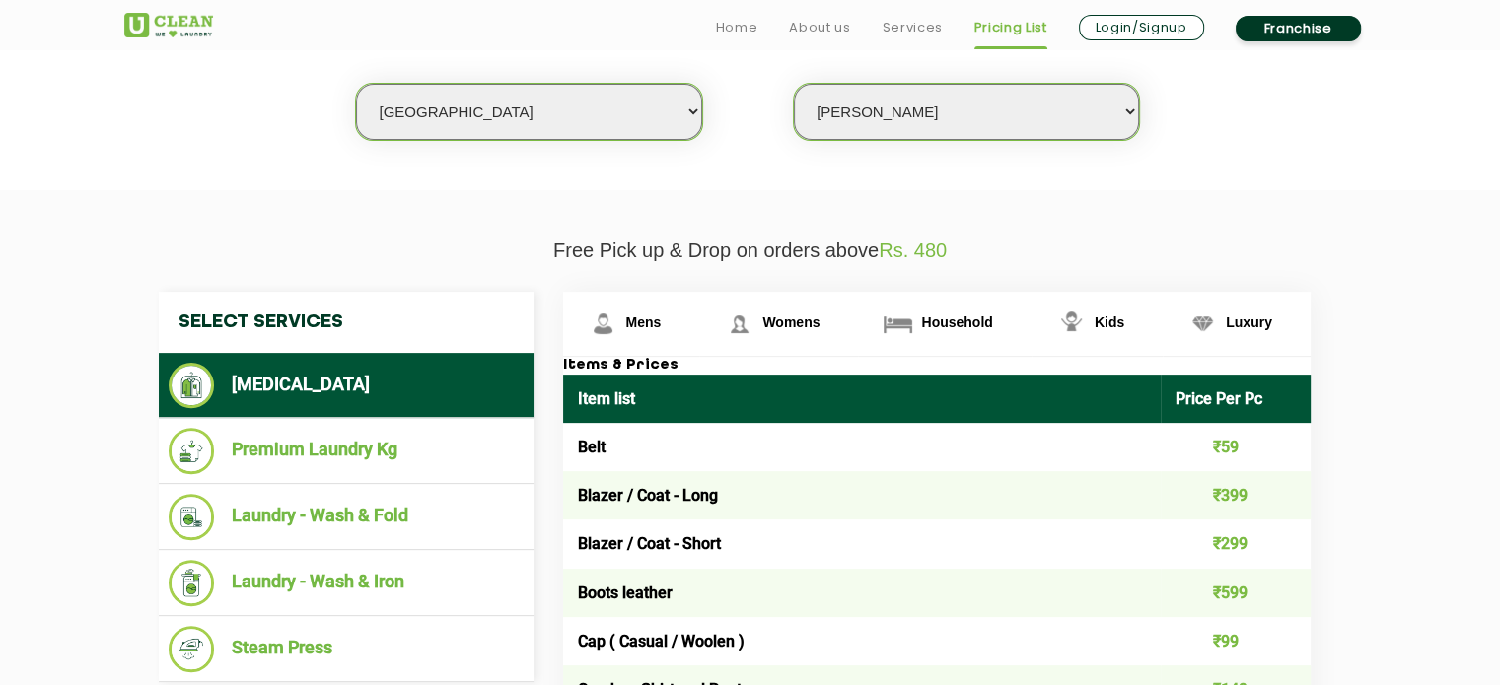
scroll to position [538, 0]
